Goal: Information Seeking & Learning: Understand process/instructions

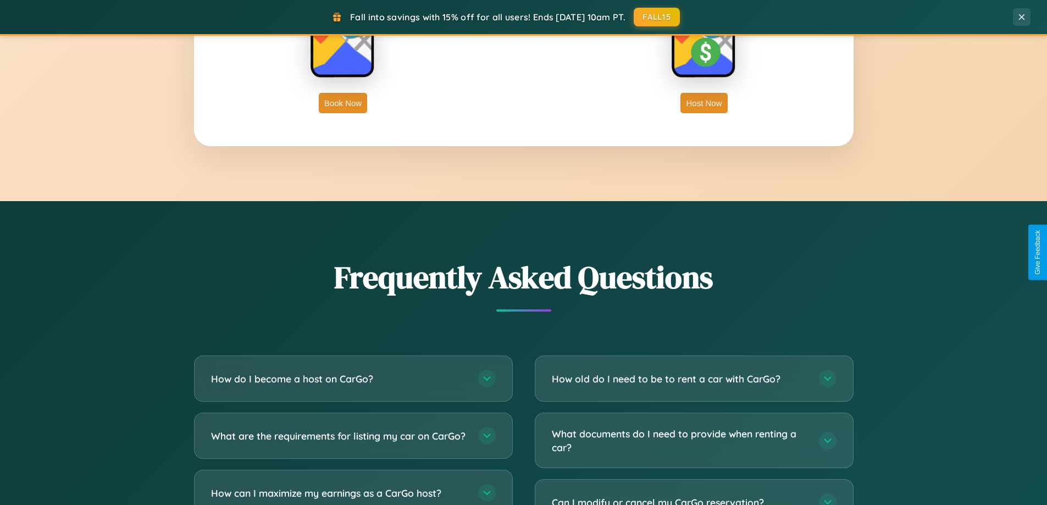
scroll to position [2115, 0]
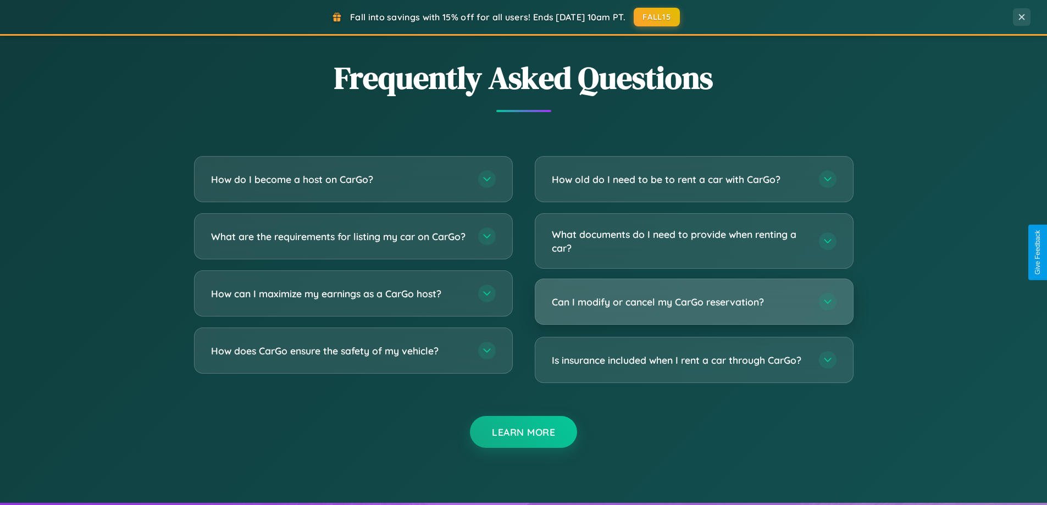
click at [693, 302] on h3 "Can I modify or cancel my CarGo reservation?" at bounding box center [680, 302] width 256 height 14
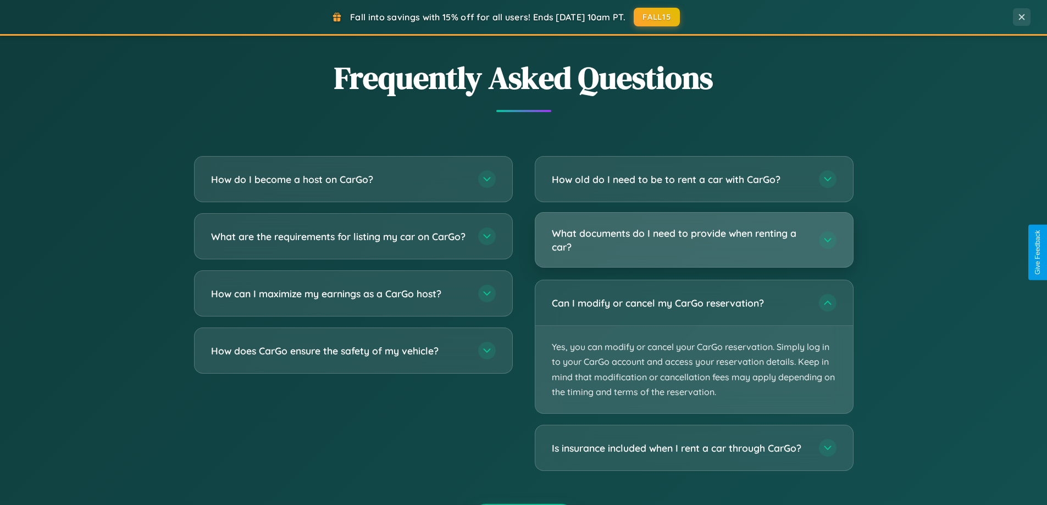
click at [693, 240] on h3 "What documents do I need to provide when renting a car?" at bounding box center [680, 239] width 256 height 27
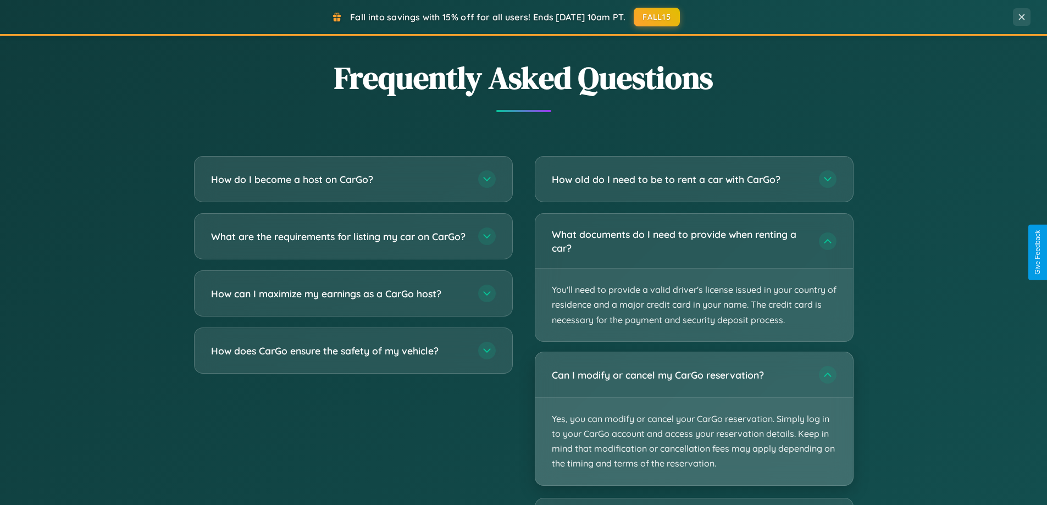
click at [693, 418] on p "Yes, you can modify or cancel your CarGo reservation. Simply log in to your Car…" at bounding box center [694, 441] width 318 height 87
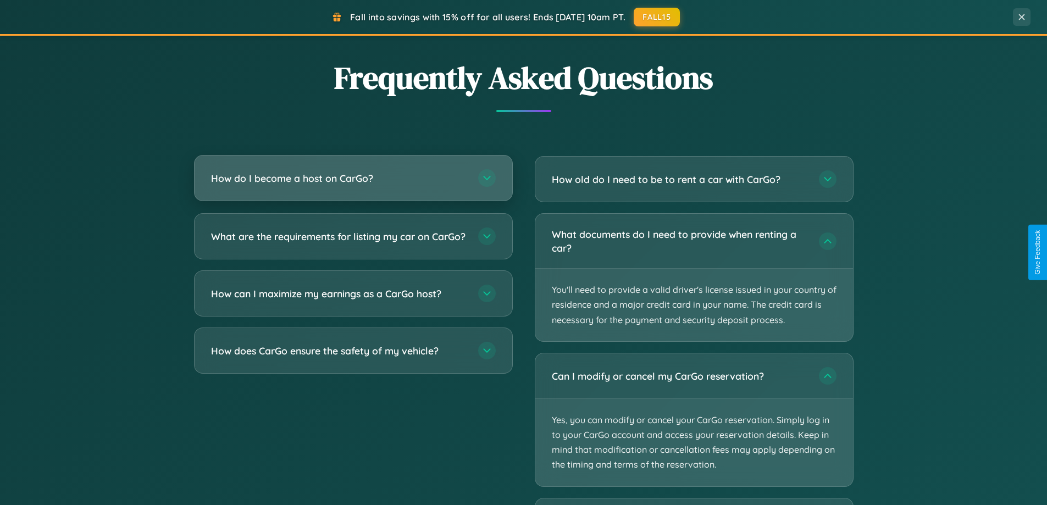
click at [353, 178] on h3 "How do I become a host on CarGo?" at bounding box center [339, 178] width 256 height 14
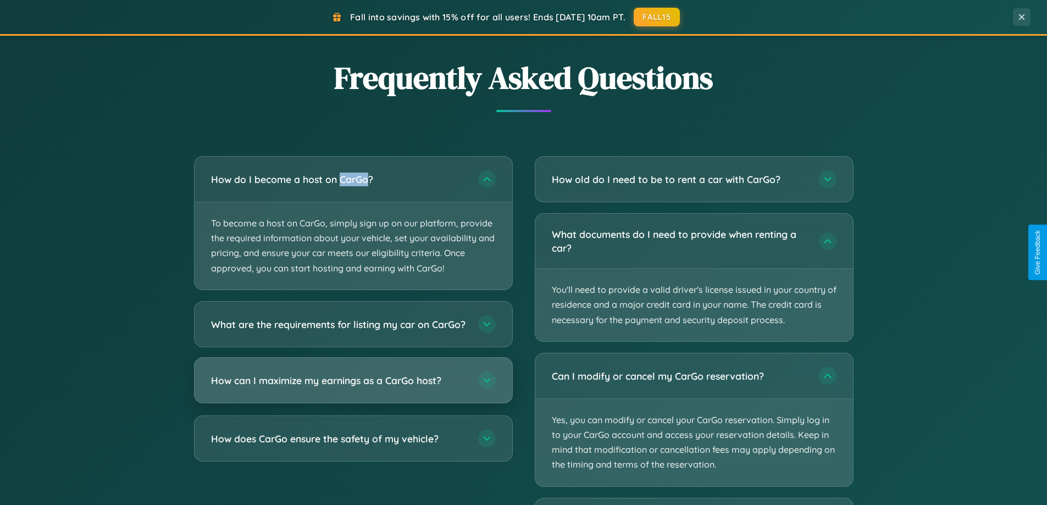
click at [353, 387] on h3 "How can I maximize my earnings as a CarGo host?" at bounding box center [339, 380] width 256 height 14
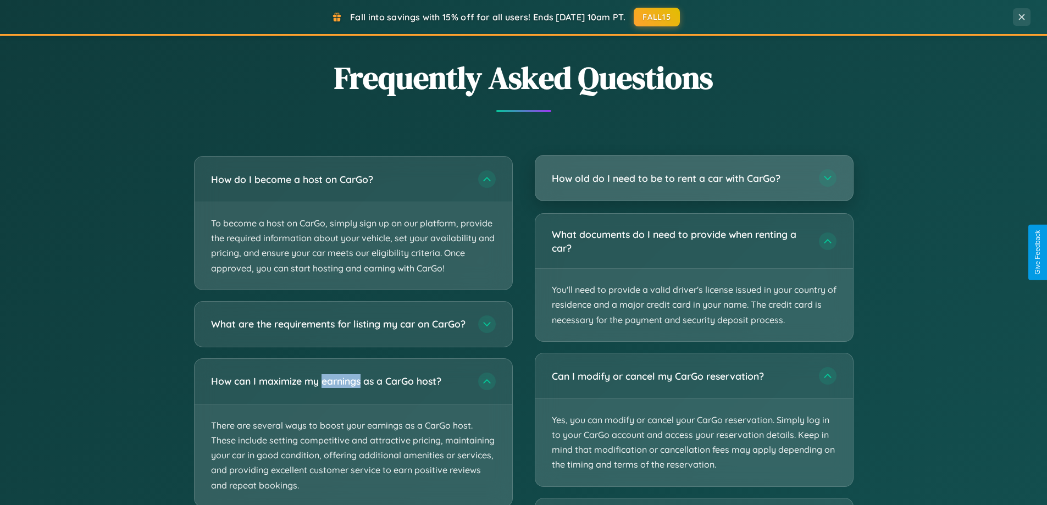
click at [693, 178] on h3 "How old do I need to be to rent a car with CarGo?" at bounding box center [680, 178] width 256 height 14
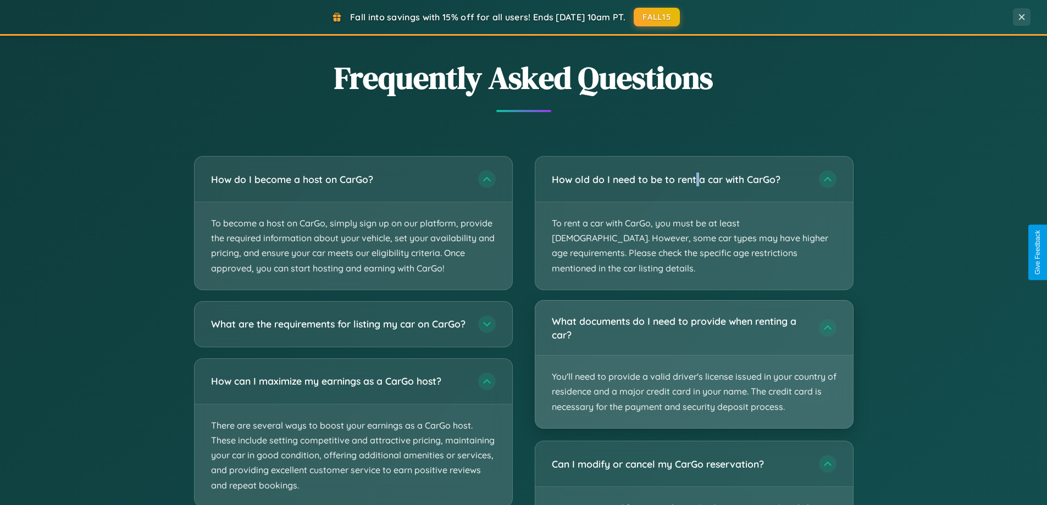
click at [693, 356] on p "You'll need to provide a valid driver's license issued in your country of resid…" at bounding box center [694, 392] width 318 height 73
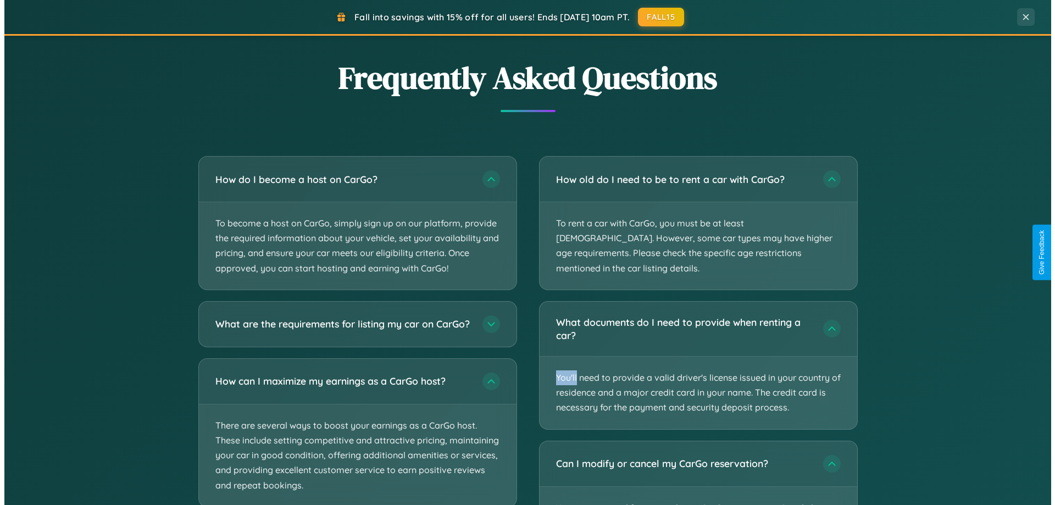
scroll to position [0, 0]
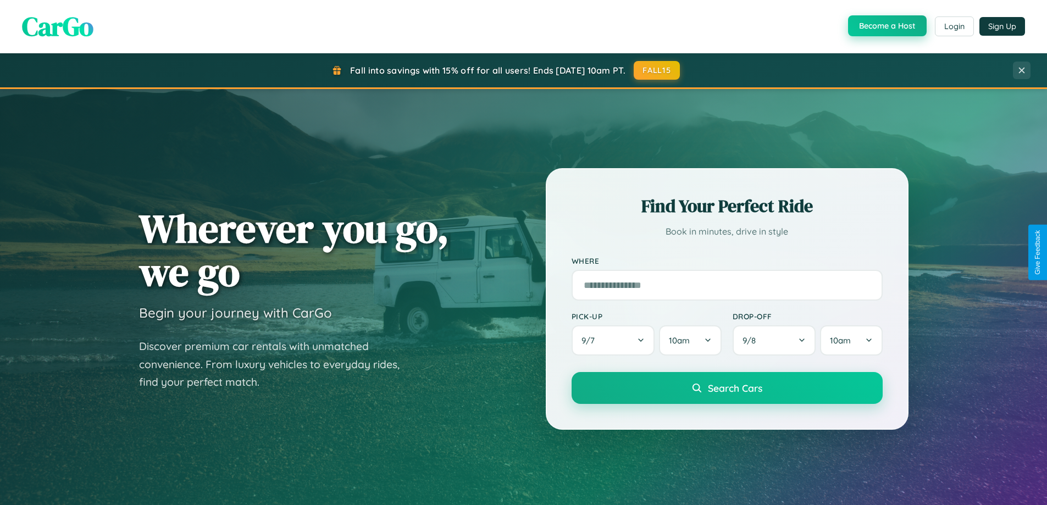
click at [886, 26] on button "Become a Host" at bounding box center [887, 25] width 79 height 21
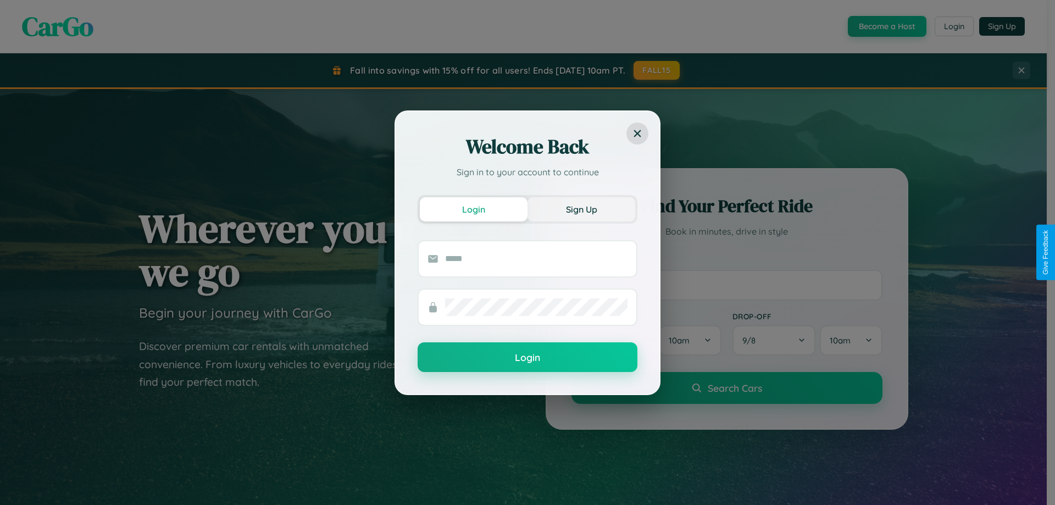
click at [581, 209] on button "Sign Up" at bounding box center [582, 209] width 108 height 24
